Goal: Information Seeking & Learning: Learn about a topic

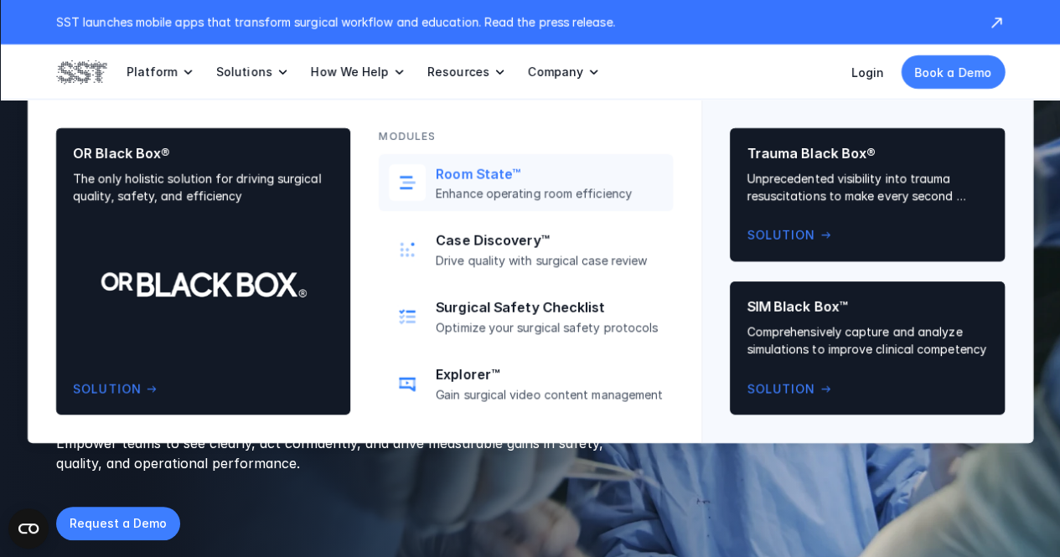
click at [492, 178] on p "Room State™" at bounding box center [549, 174] width 227 height 18
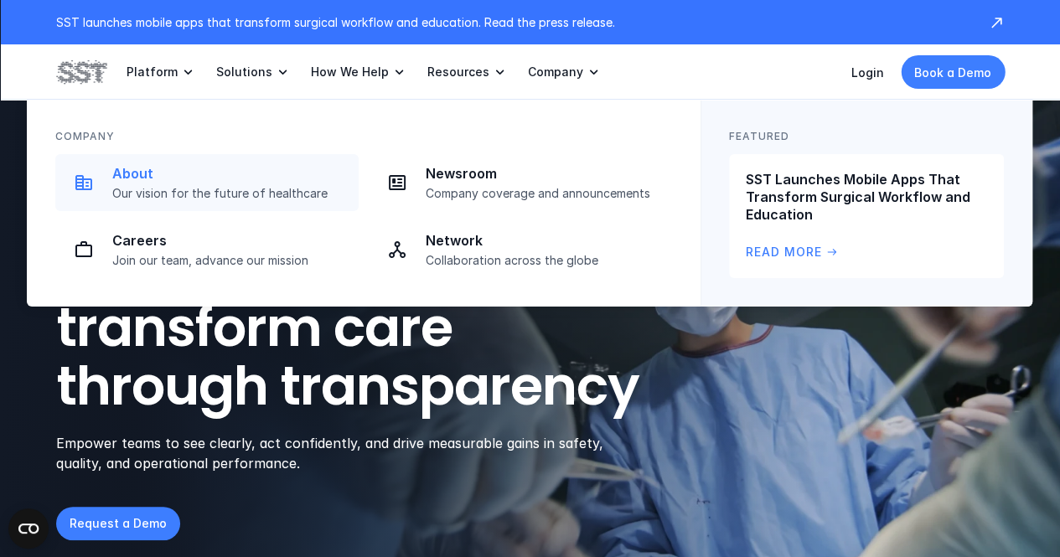
click at [159, 189] on p "Our vision for the future of healthcare" at bounding box center [230, 193] width 236 height 15
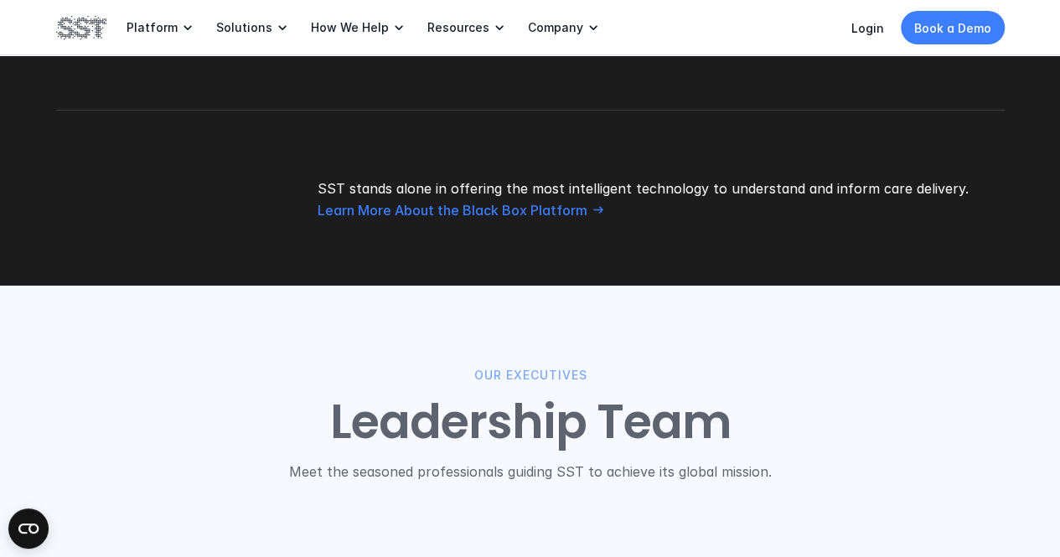
scroll to position [1667, 0]
